Goal: Task Accomplishment & Management: Use online tool/utility

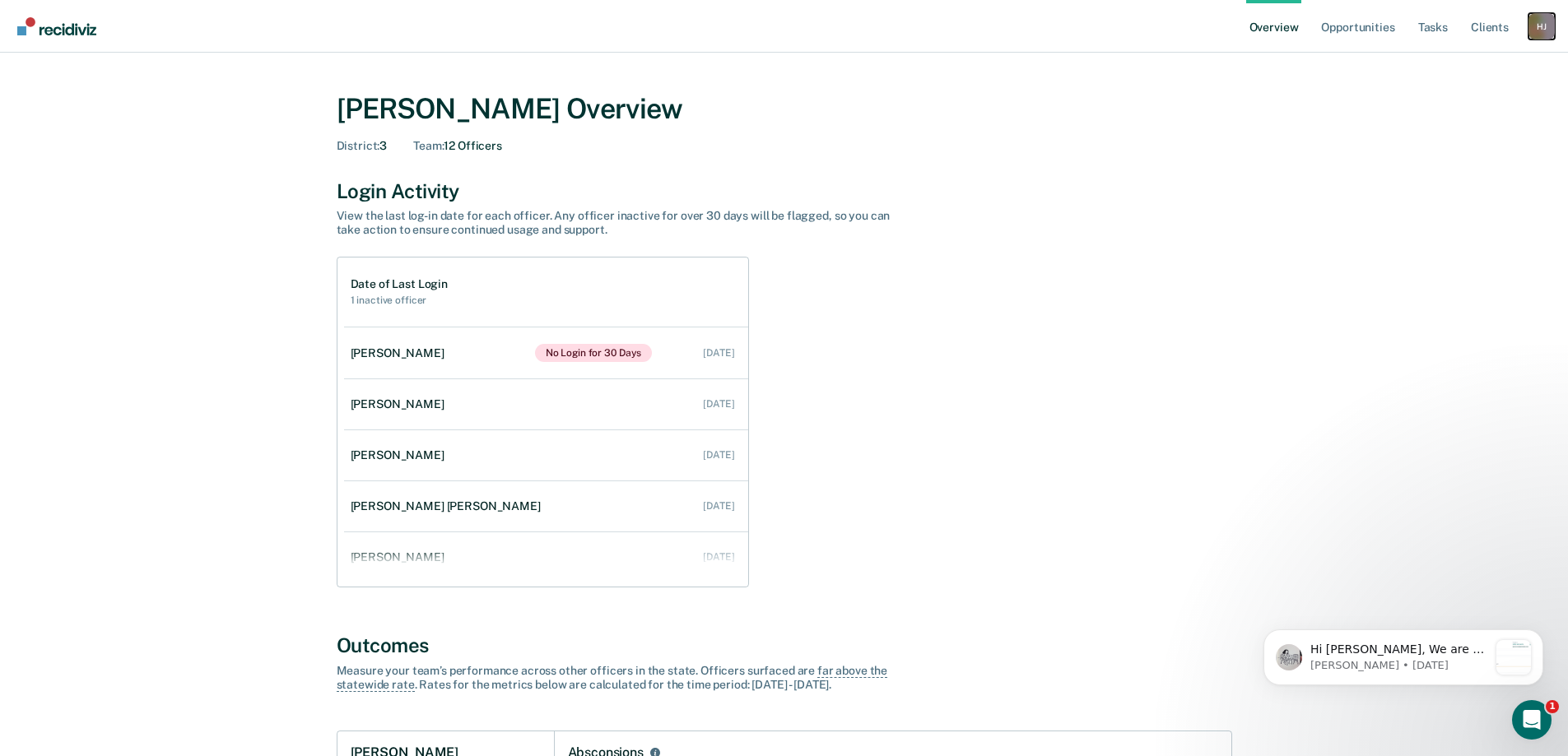
click at [1546, 27] on div "H J" at bounding box center [1542, 26] width 26 height 26
click at [1456, 108] on link "Go to Operations" at bounding box center [1474, 106] width 132 height 14
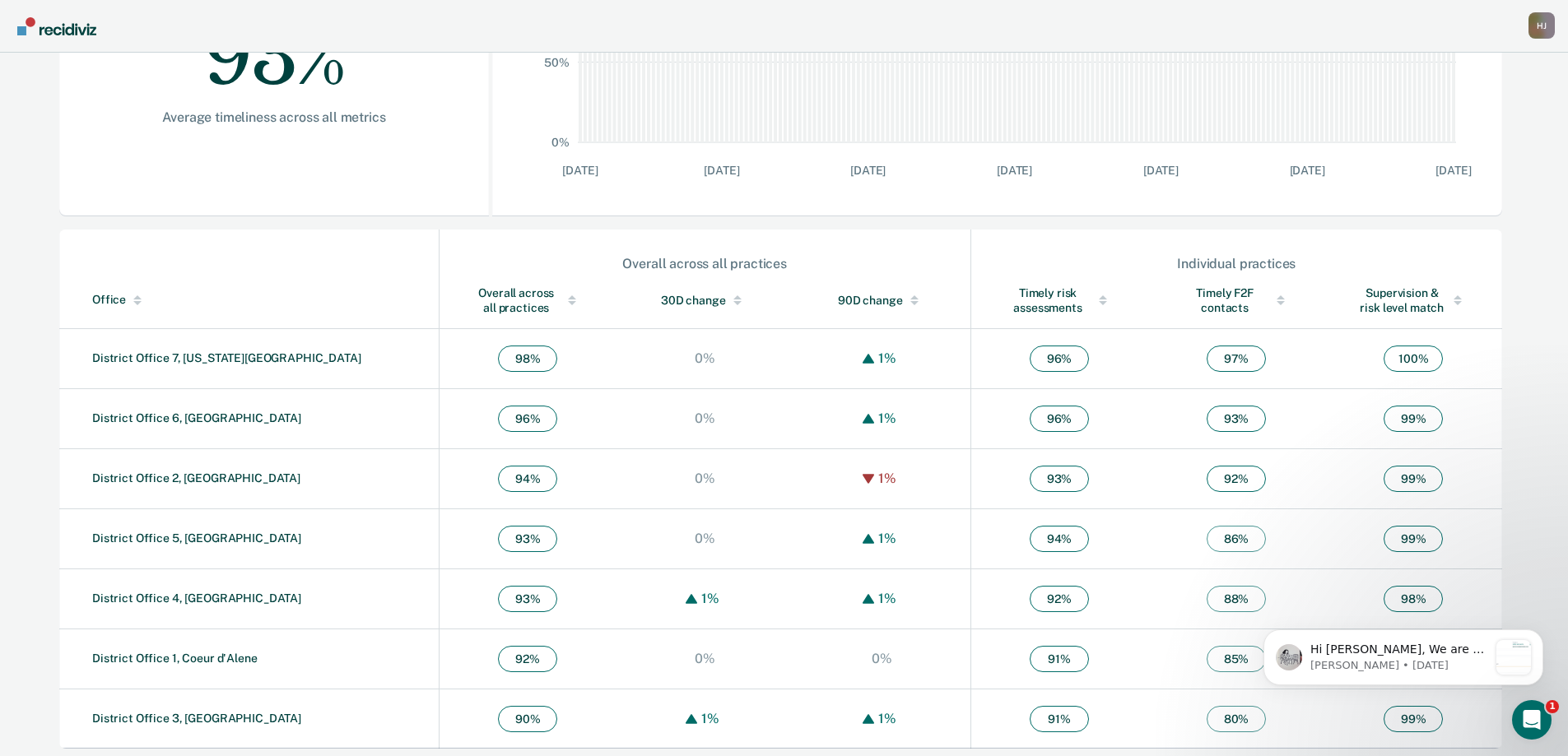
scroll to position [391, 0]
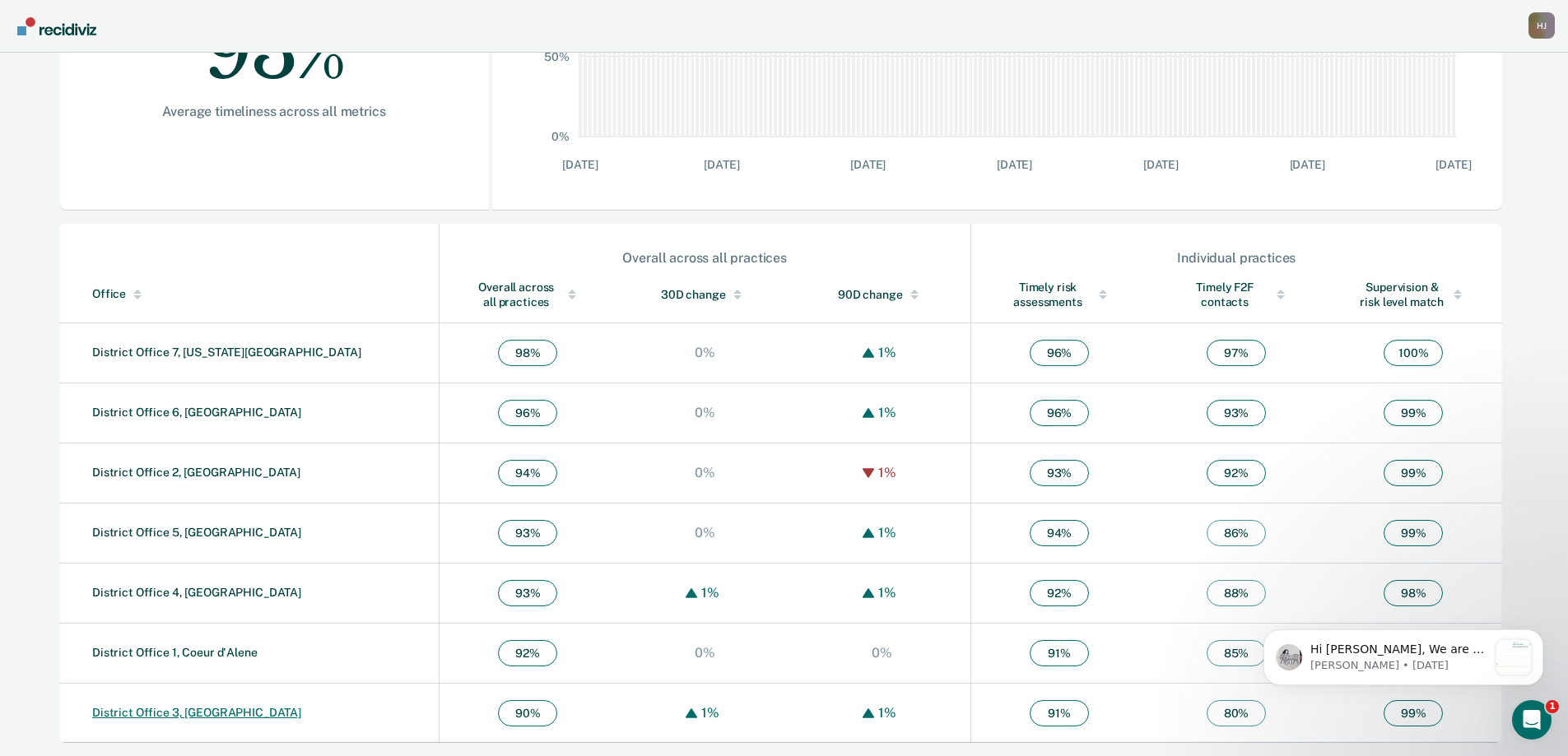
click at [198, 712] on link "District Office 3, [GEOGRAPHIC_DATA]" at bounding box center [197, 713] width 209 height 13
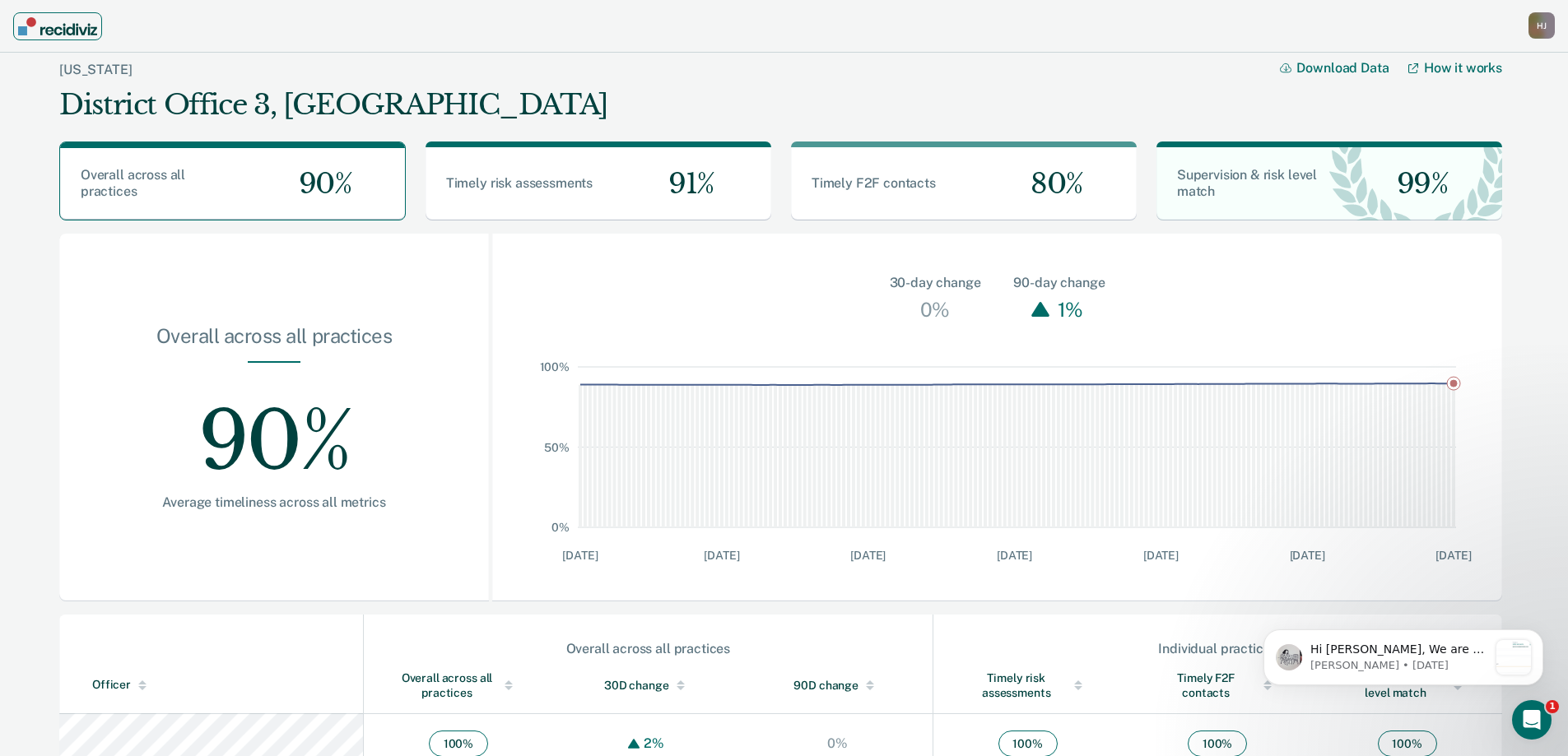
click at [56, 27] on img "Main navigation" at bounding box center [58, 26] width 79 height 18
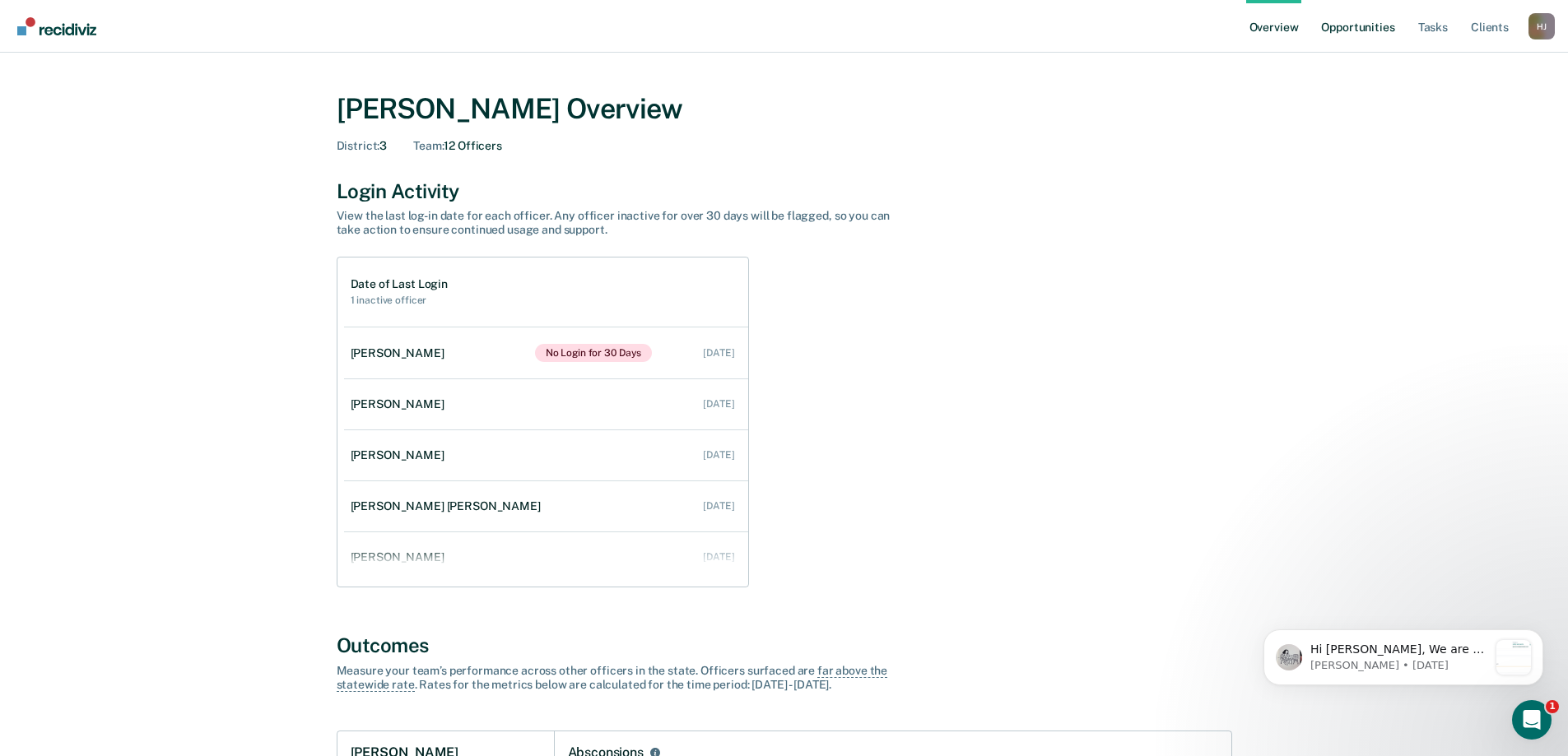
click at [1371, 28] on link "Opportunities" at bounding box center [1357, 26] width 79 height 53
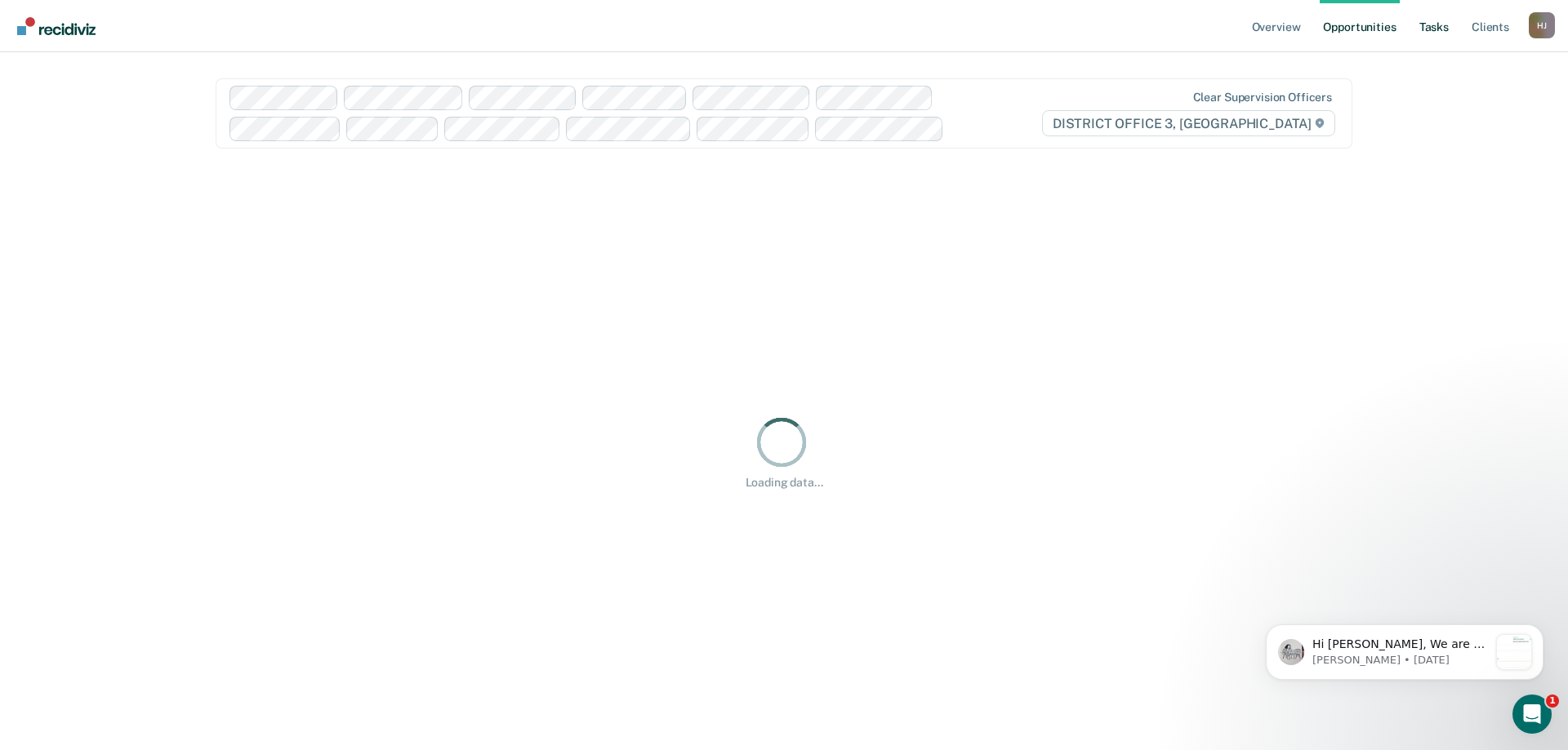
click at [1433, 25] on link "Tasks" at bounding box center [1434, 26] width 36 height 52
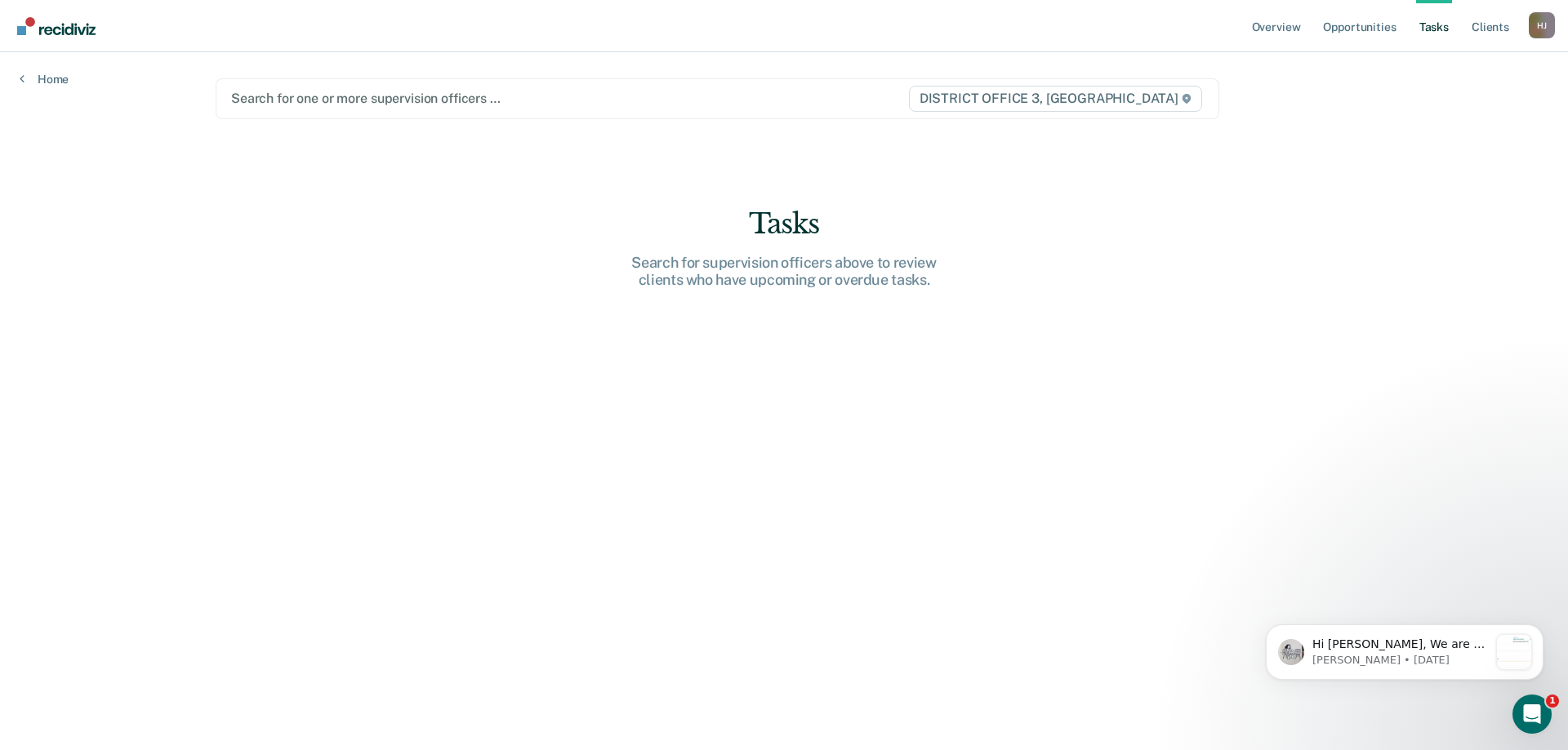
type input "b"
